Goal: Use online tool/utility: Utilize a website feature to perform a specific function

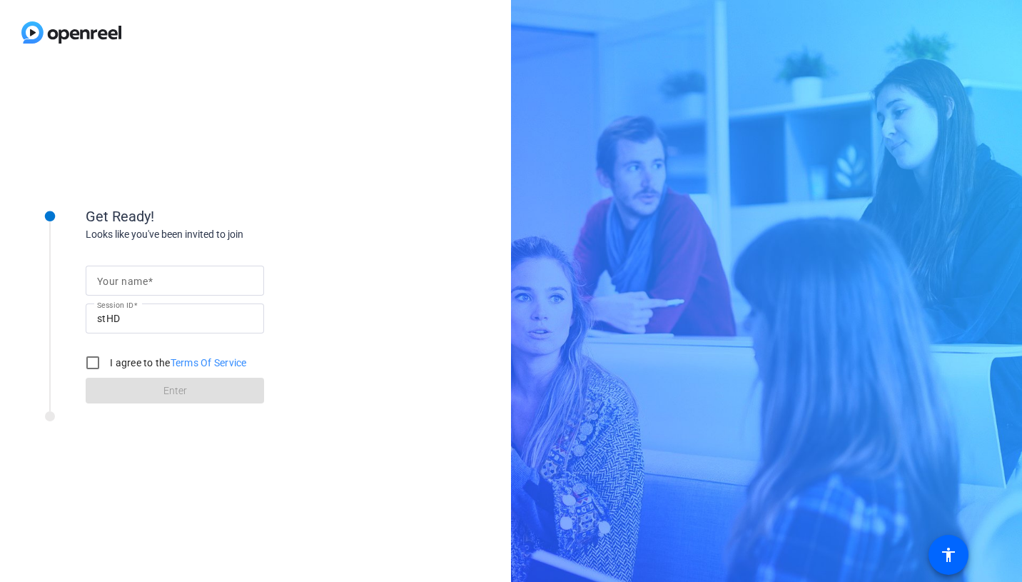
click at [186, 279] on input "Your name" at bounding box center [175, 280] width 156 height 17
type input "[PERSON_NAME]"
click at [96, 359] on input "I agree to the Terms Of Service" at bounding box center [93, 362] width 29 height 29
checkbox input "true"
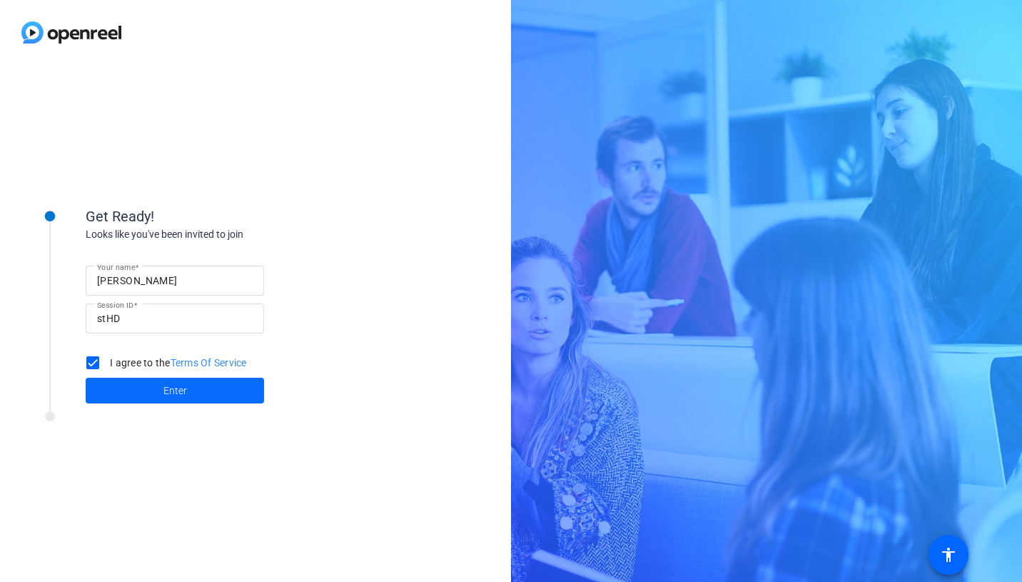
click at [156, 387] on span at bounding box center [175, 390] width 178 height 34
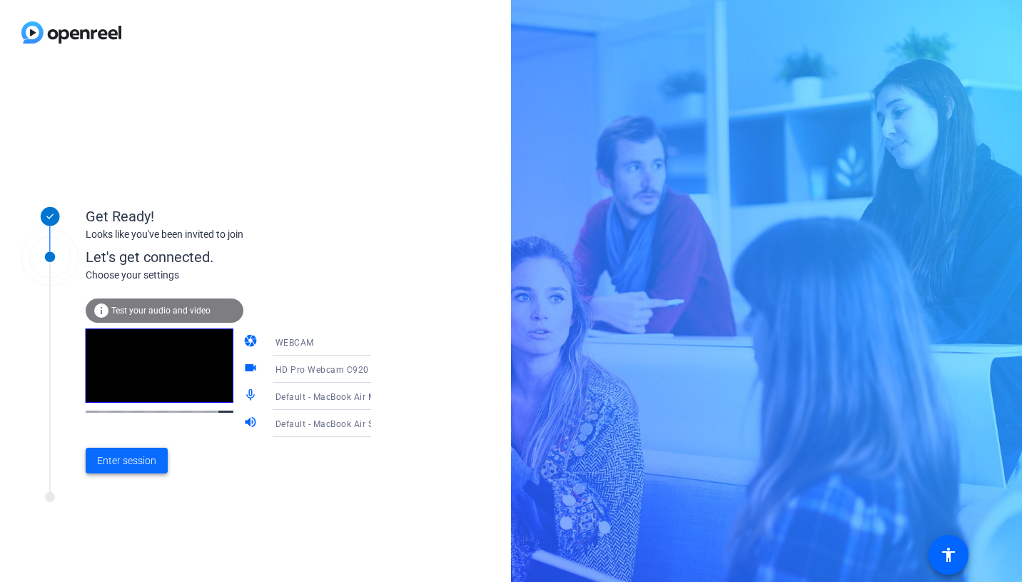
click at [141, 460] on span "Enter session" at bounding box center [126, 460] width 59 height 15
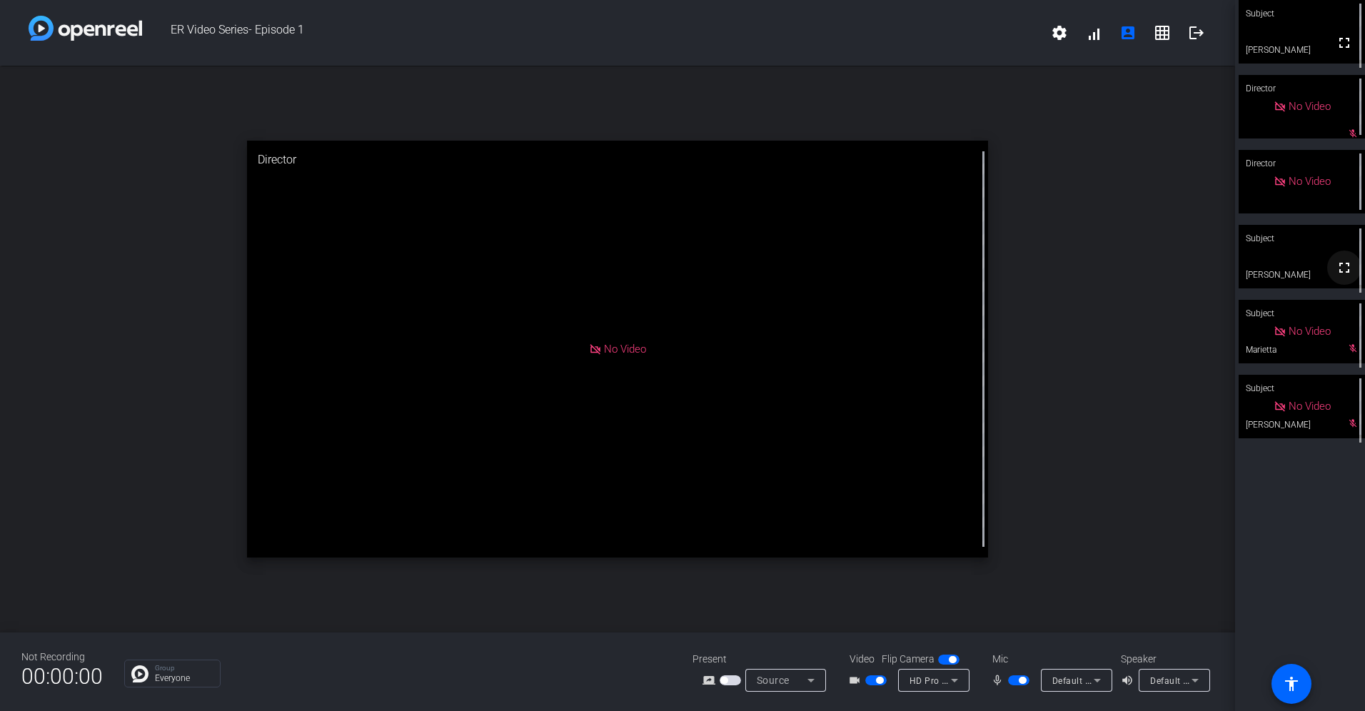
click at [1214, 276] on mat-icon "fullscreen" at bounding box center [1344, 267] width 17 height 17
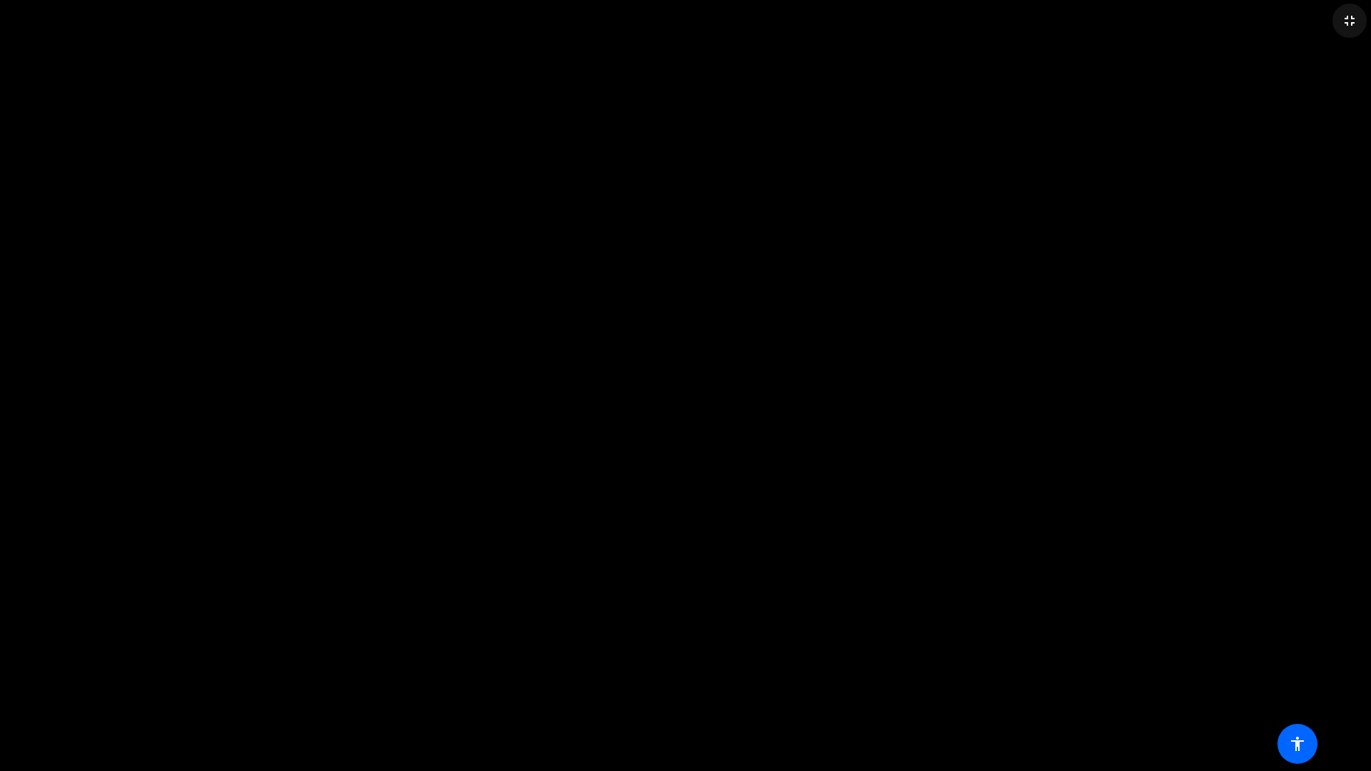
click at [1214, 24] on mat-icon "fullscreen_exit" at bounding box center [1349, 20] width 17 height 17
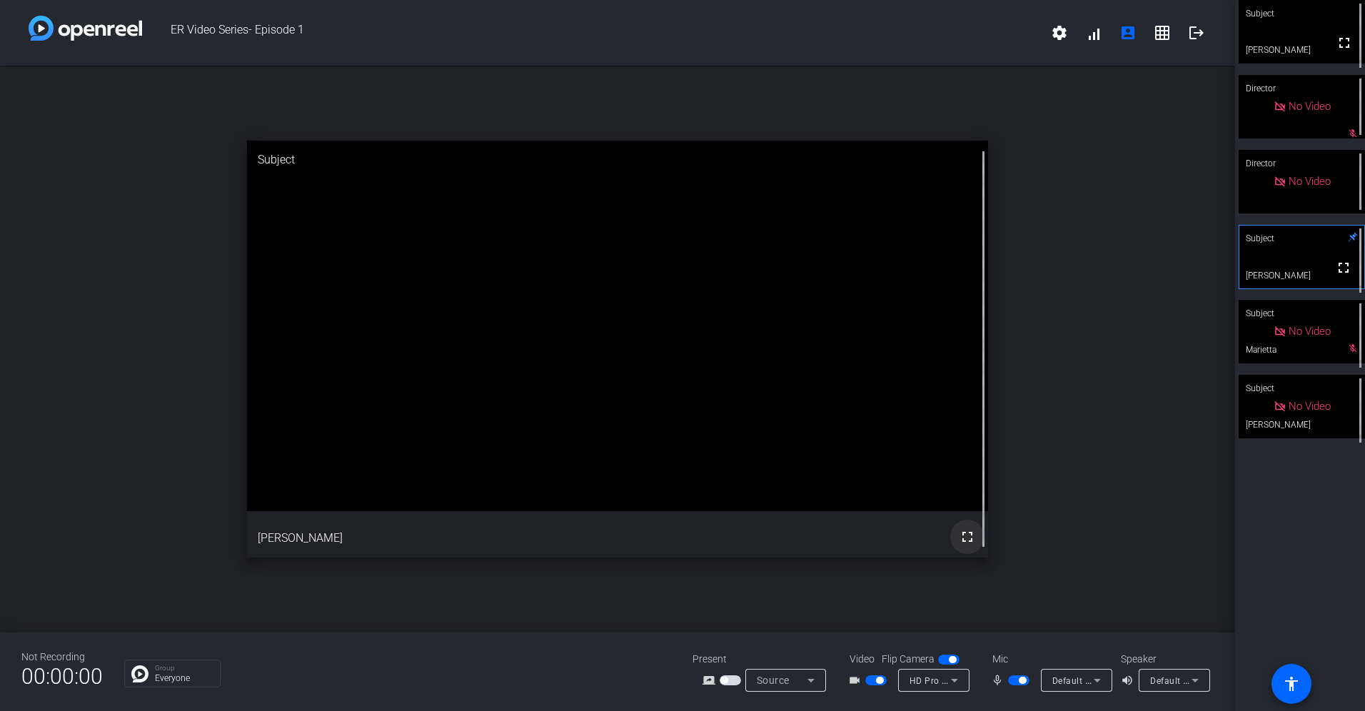
click at [966, 540] on mat-icon "fullscreen" at bounding box center [967, 536] width 17 height 17
